Goal: Transaction & Acquisition: Obtain resource

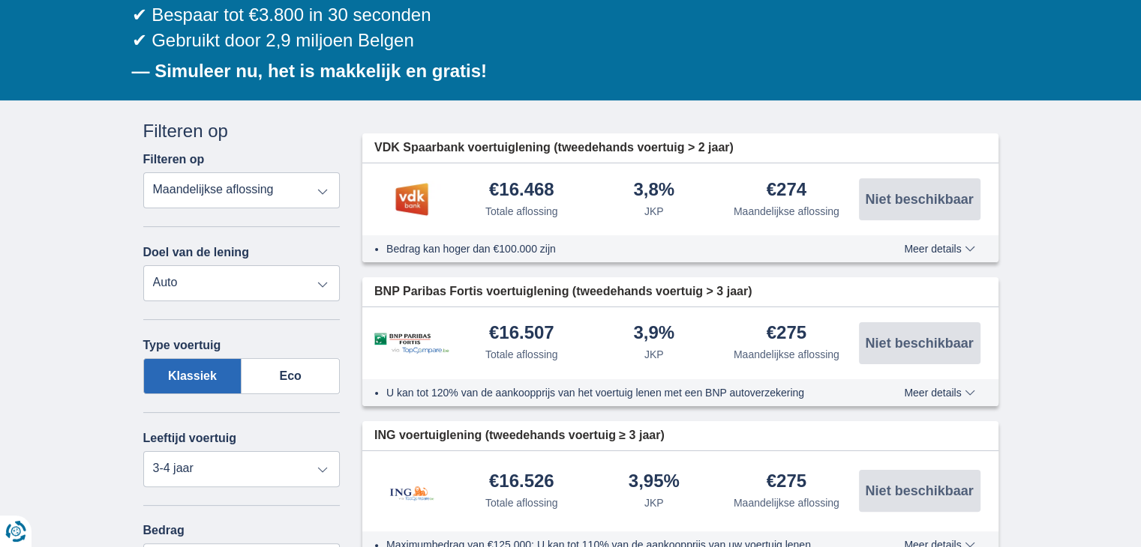
scroll to position [227, 0]
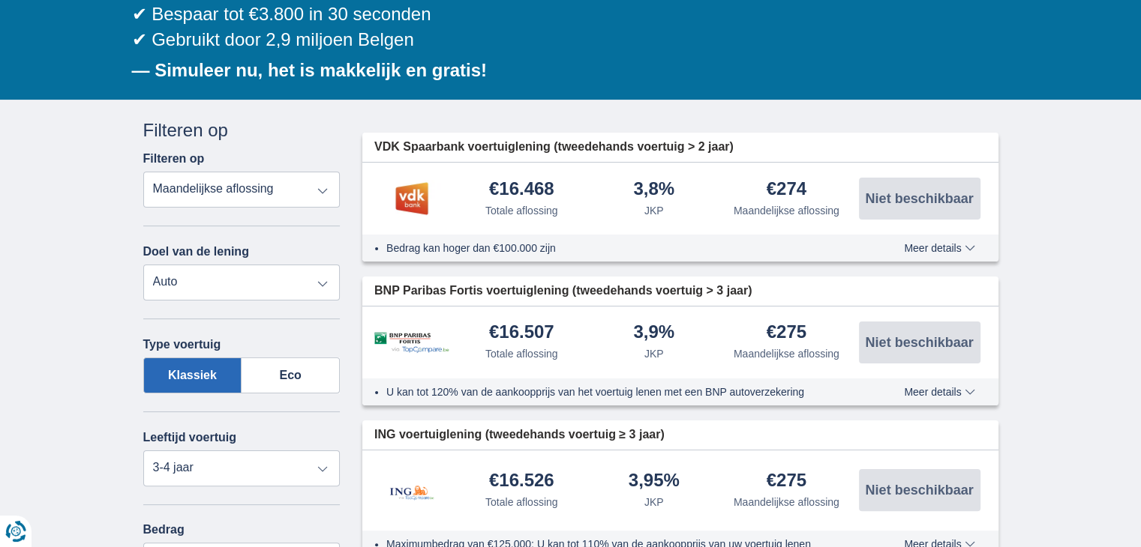
click at [259, 271] on select "Persoonlijke lening Auto Moto / fiets Mobilhome / caravan Renovatie Energie Sch…" at bounding box center [241, 283] width 197 height 36
select select "caravan"
click at [143, 265] on select "Persoonlijke lening Auto Moto / fiets Mobilhome / caravan Renovatie Energie Sch…" at bounding box center [241, 283] width 197 height 36
select select "new"
type input "15.000"
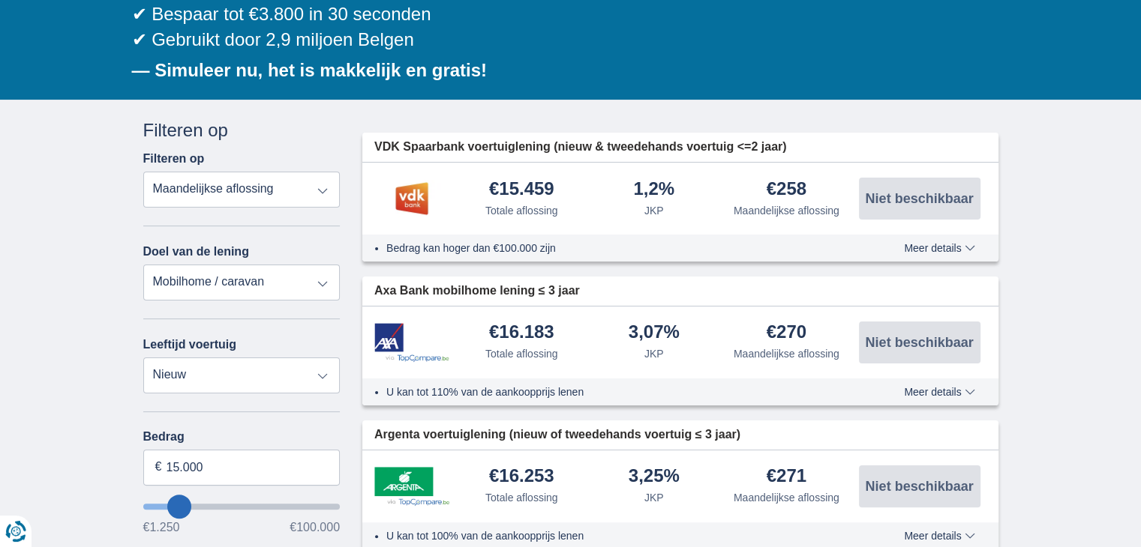
type input "18250"
type input "18.250"
select select "84"
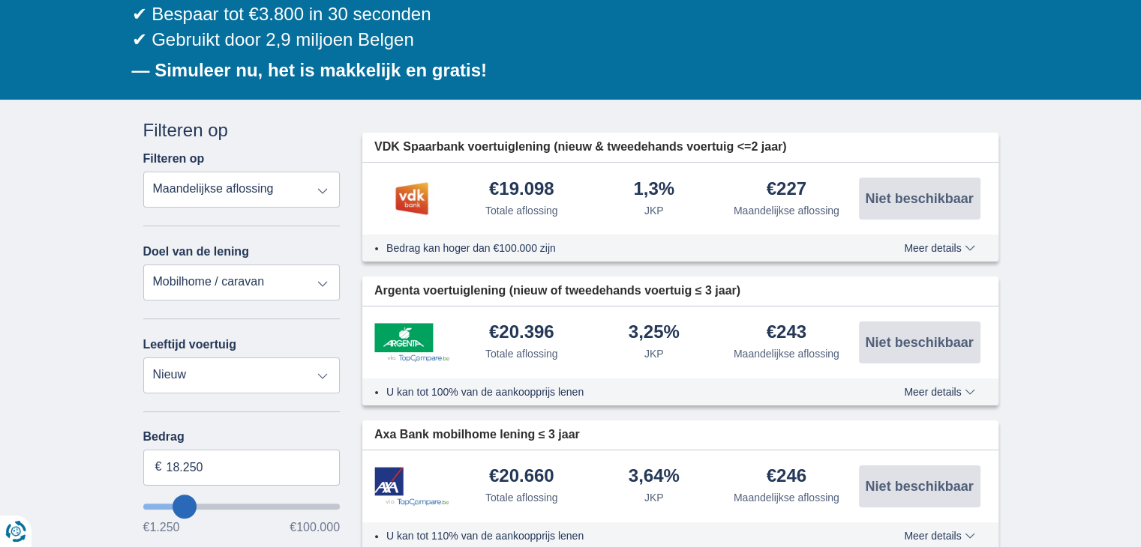
type input "20250"
type input "20.250"
select select "120"
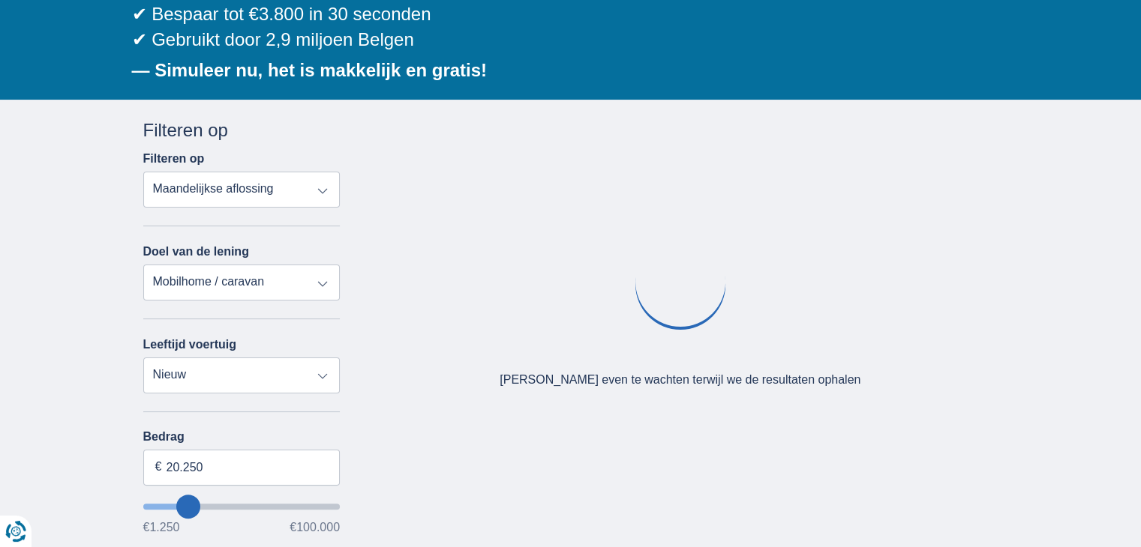
type input "42.250"
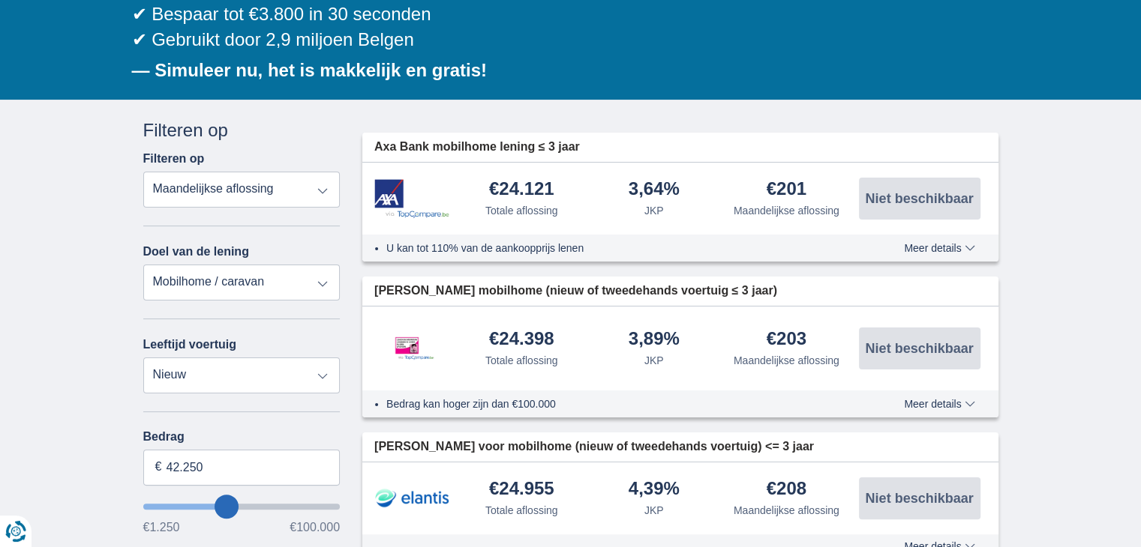
type input "42250"
click at [226, 505] on input "wantToBorrow" at bounding box center [241, 507] width 197 height 6
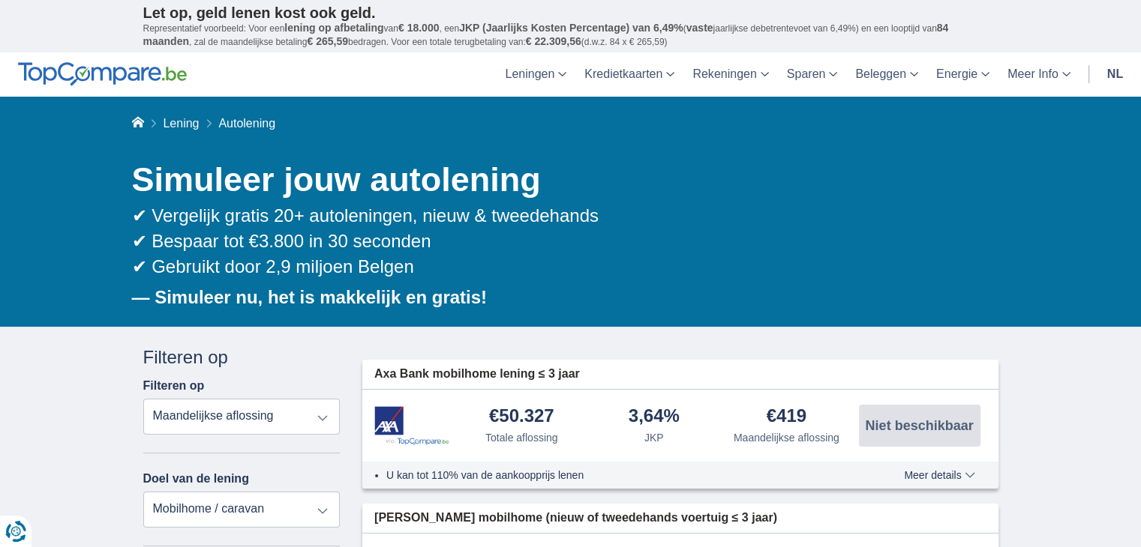
scroll to position [285, 0]
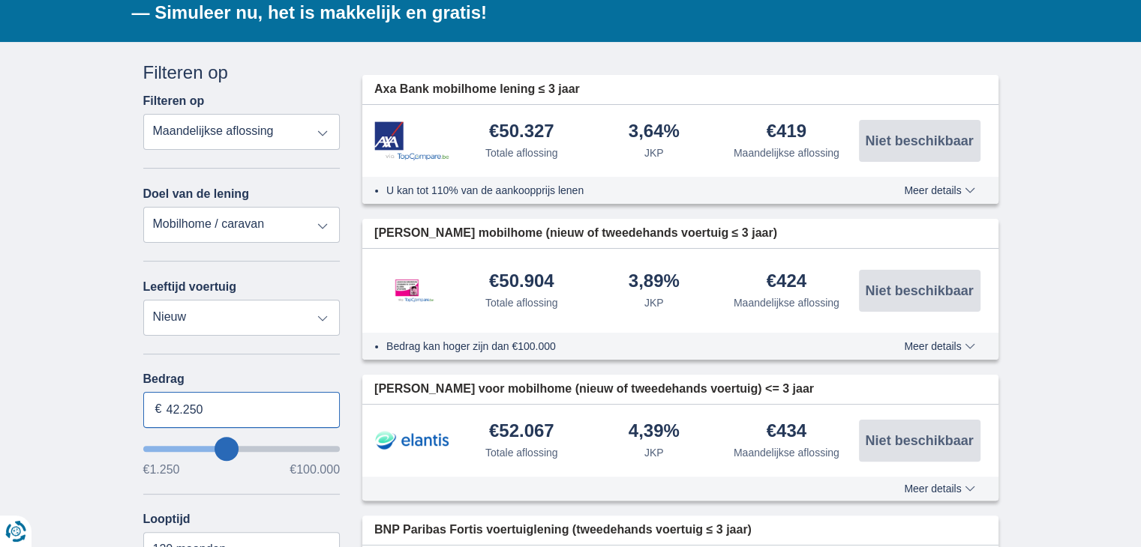
click at [214, 396] on input "42.250" at bounding box center [241, 410] width 197 height 36
type input "4"
type input "24.500"
type input "24250"
click at [69, 424] on div "× widget.non-eligible-application.title widget.non-eligible-application.text no…" at bounding box center [570, 511] width 1141 height 938
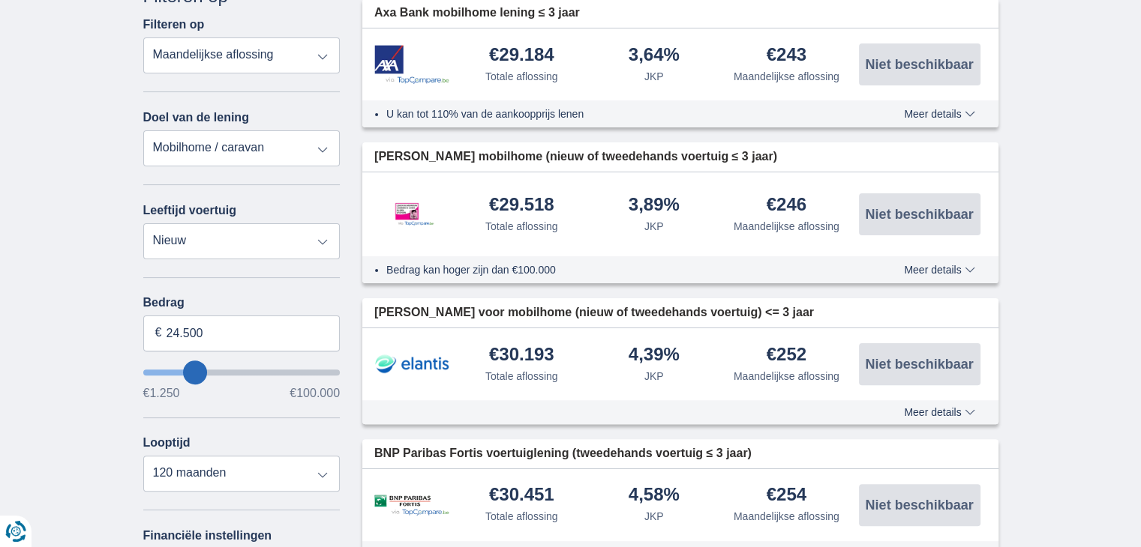
scroll to position [360, 0]
